Goal: Transaction & Acquisition: Purchase product/service

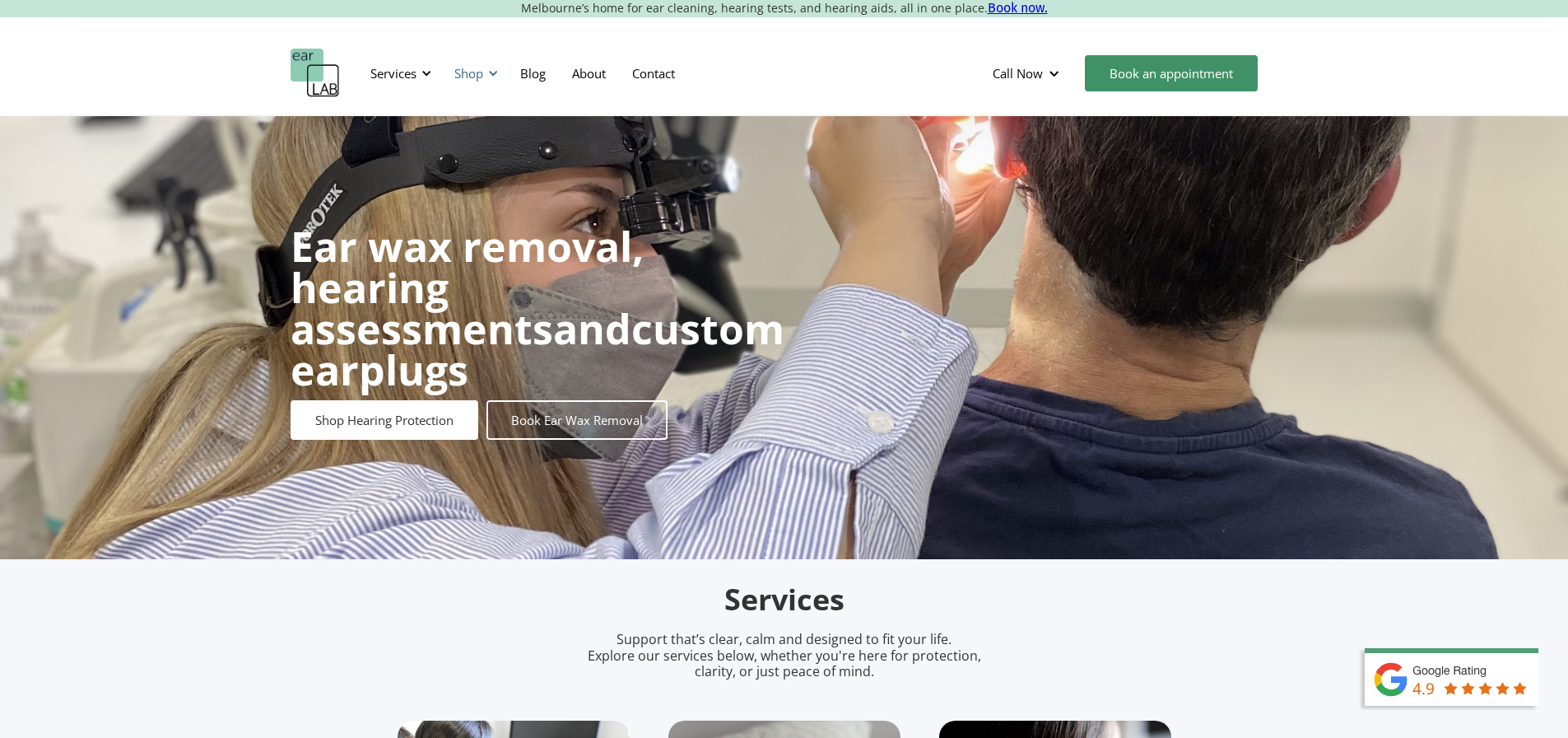
click at [499, 78] on div at bounding box center [494, 73] width 12 height 12
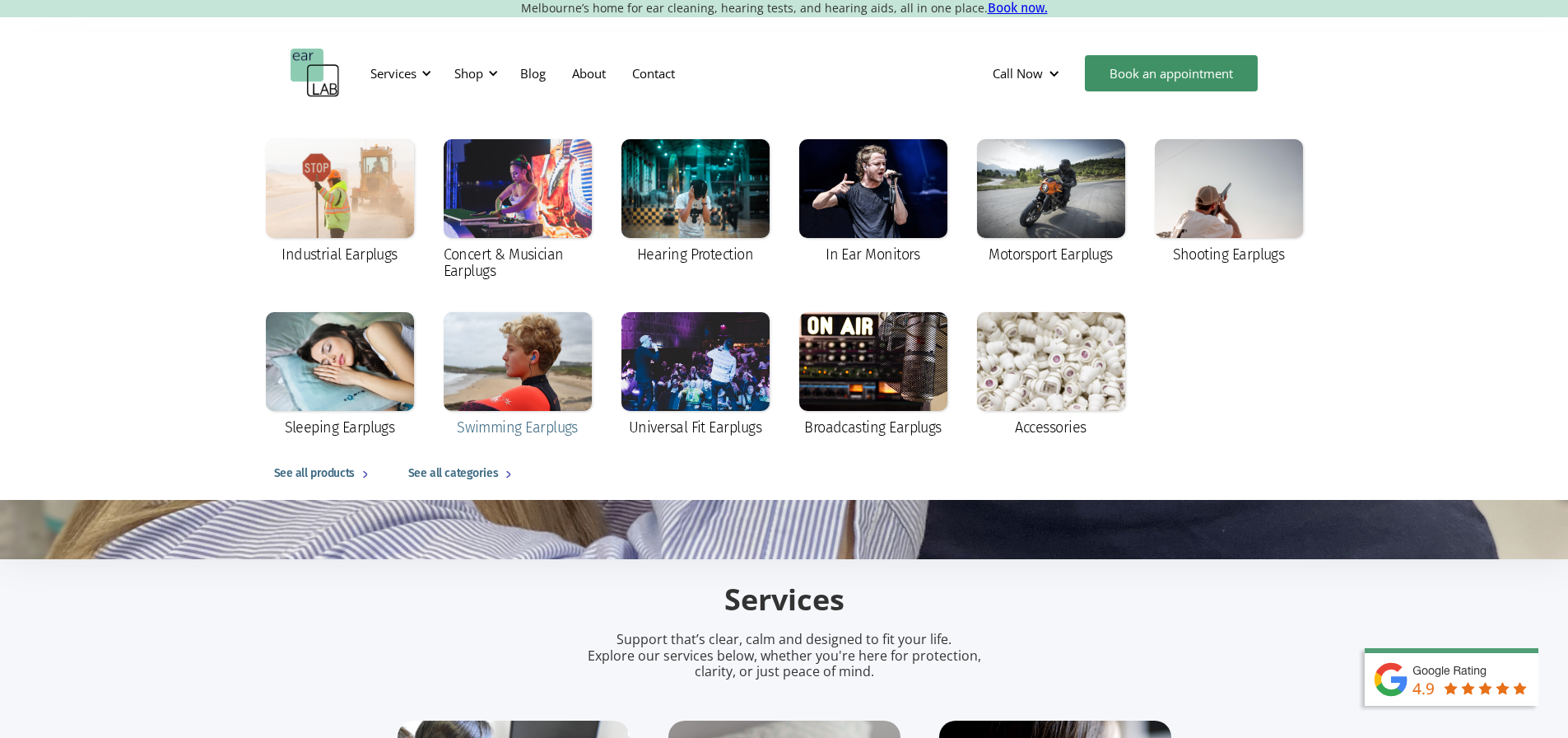
click at [544, 395] on div at bounding box center [518, 362] width 149 height 99
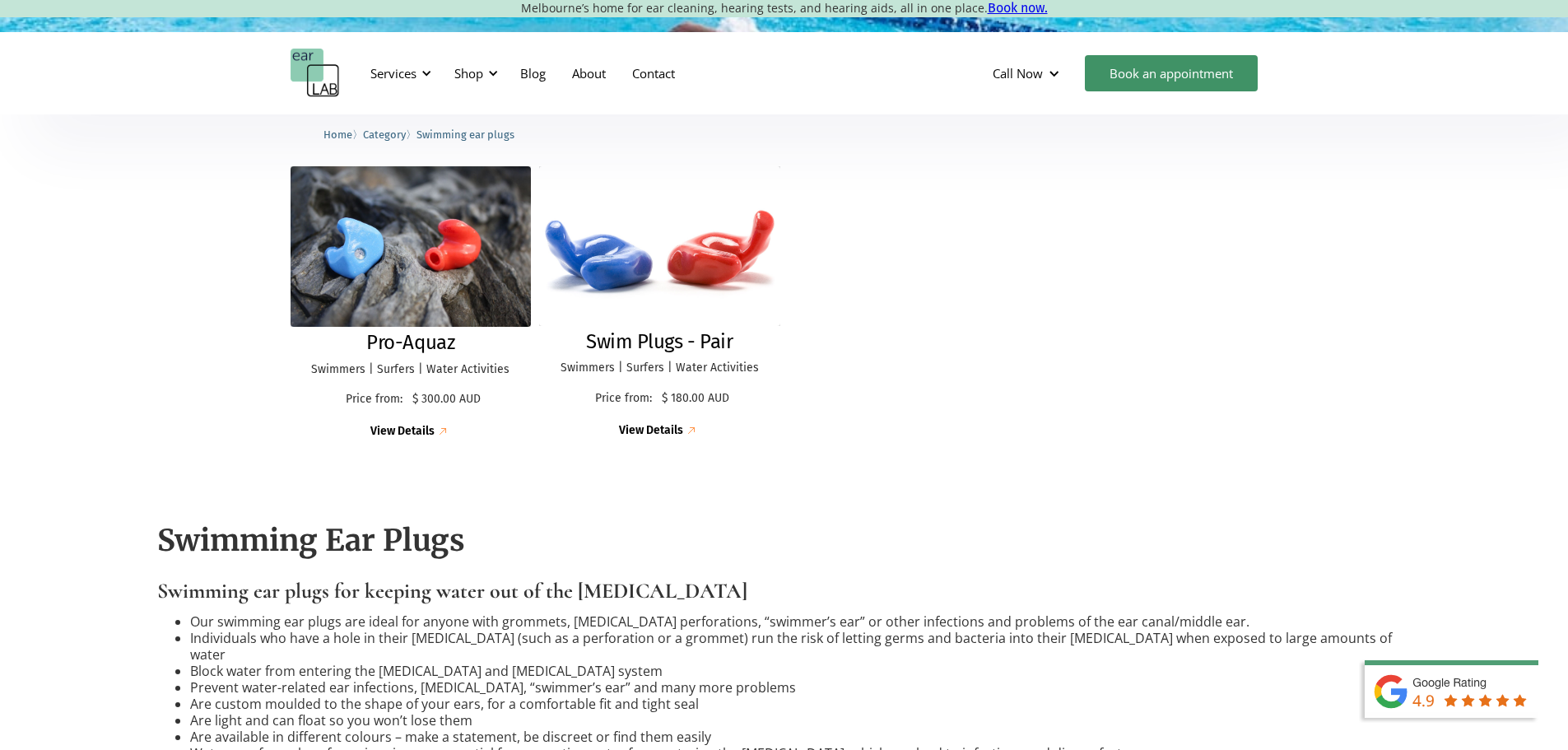
scroll to position [412, 0]
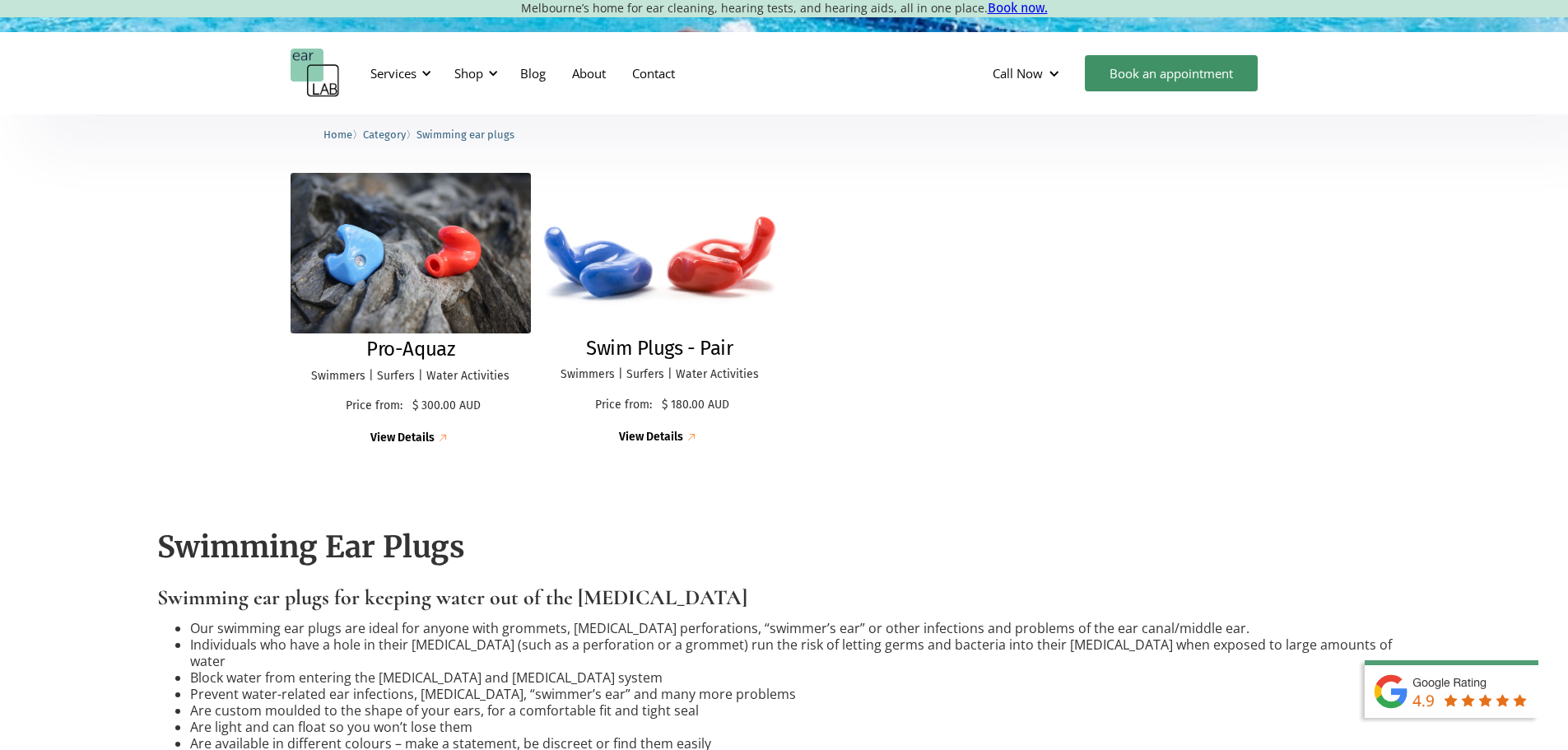
click at [517, 313] on img at bounding box center [411, 252] width 241 height 161
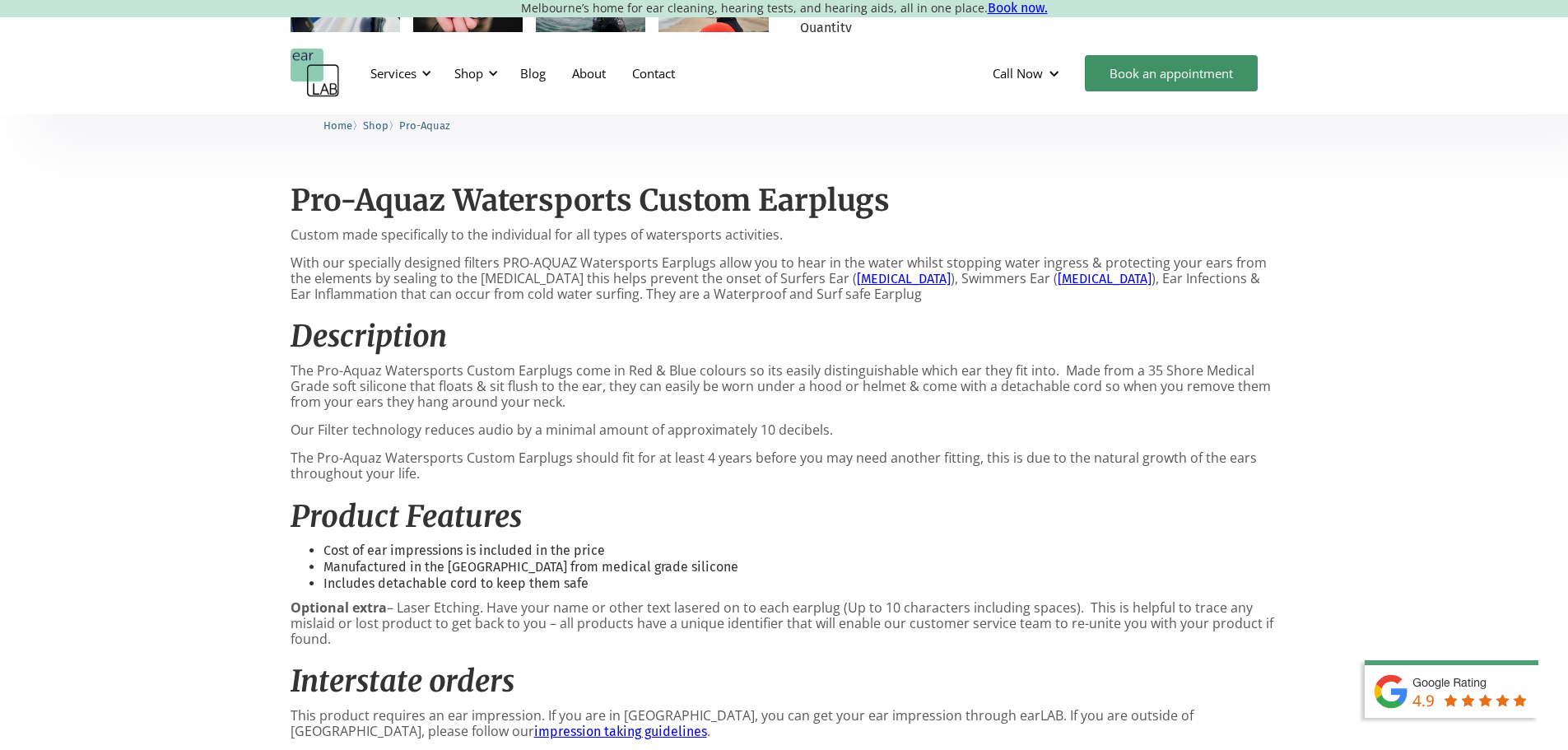
scroll to position [549, 0]
